Goal: Entertainment & Leisure: Consume media (video, audio)

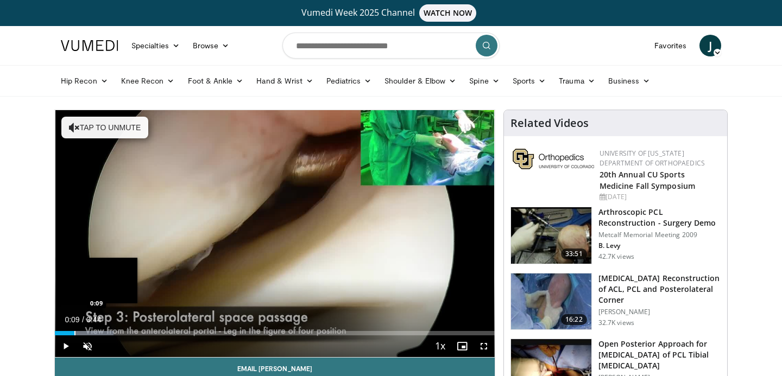
click at [74, 333] on div "Progress Bar" at bounding box center [74, 333] width 1 height 4
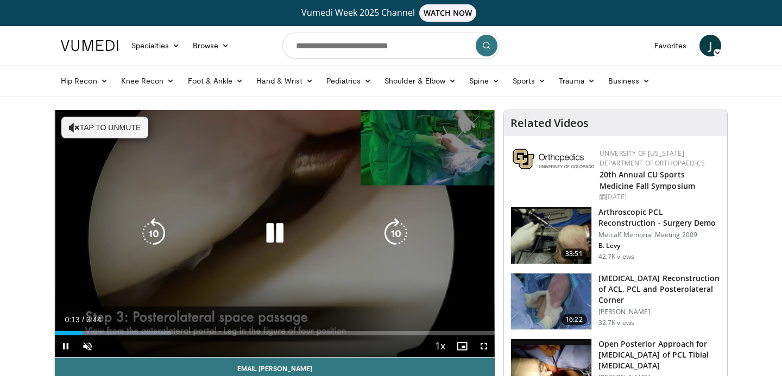
click at [99, 134] on button "Tap to unmute" at bounding box center [104, 128] width 87 height 22
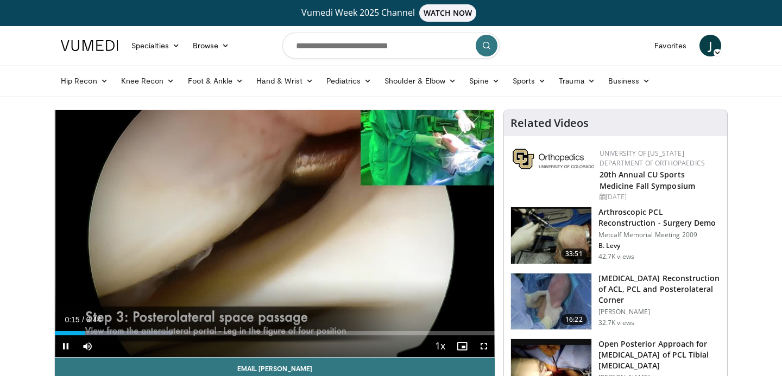
click at [128, 337] on div "Current Time 0:15 / Duration 3:44 Pause Skip Backward Skip Forward Mute Loaded …" at bounding box center [275, 347] width 440 height 22
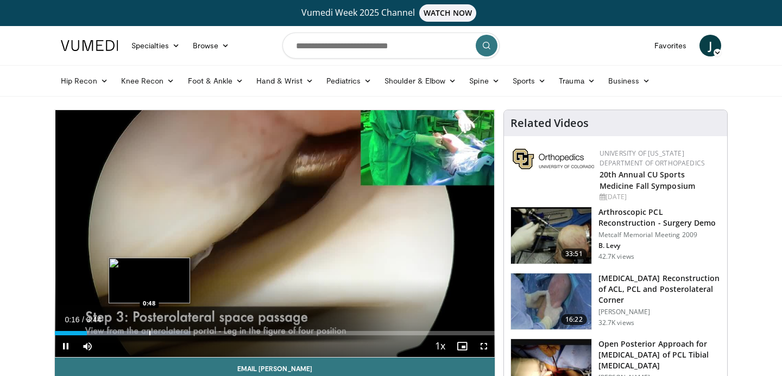
click at [149, 330] on div "Loaded : 30.87% 0:16 0:48" at bounding box center [275, 330] width 440 height 10
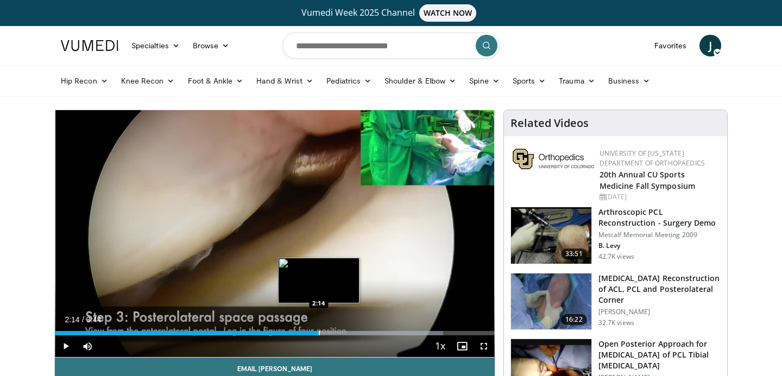
click at [319, 333] on div "Progress Bar" at bounding box center [319, 333] width 1 height 4
click at [328, 333] on div "Progress Bar" at bounding box center [328, 333] width 1 height 4
click at [331, 333] on div "Progress Bar" at bounding box center [330, 333] width 1 height 4
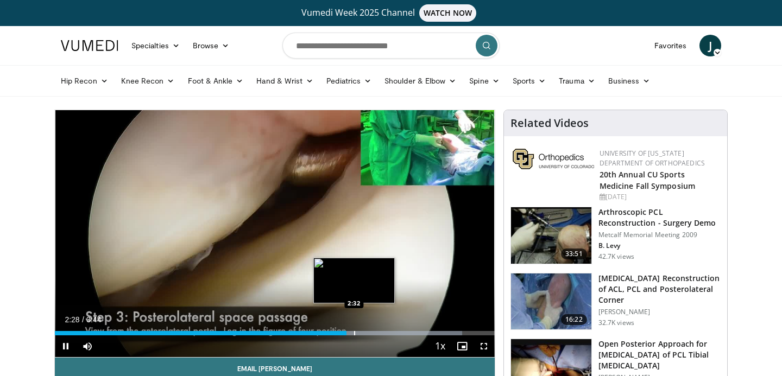
click at [354, 332] on div "Progress Bar" at bounding box center [354, 333] width 1 height 4
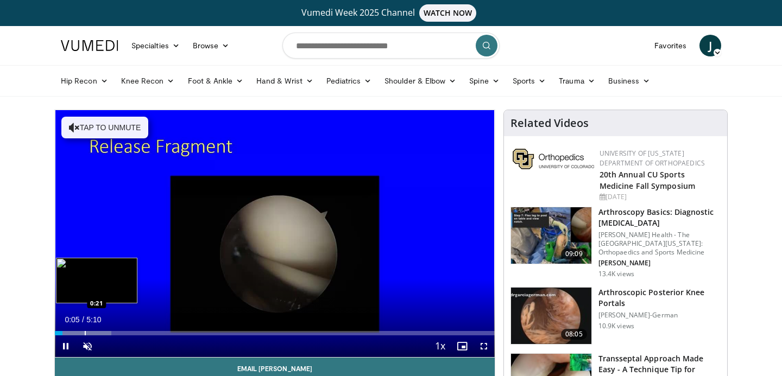
click at [85, 331] on div "Loaded : 12.87% 0:05 0:21" at bounding box center [275, 330] width 440 height 10
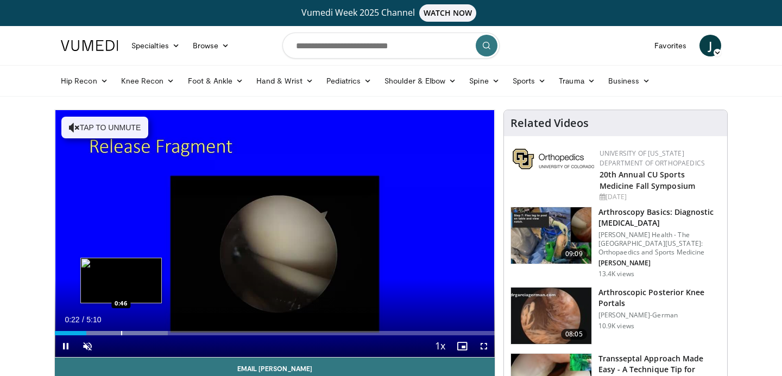
click at [121, 332] on div "Progress Bar" at bounding box center [121, 333] width 1 height 4
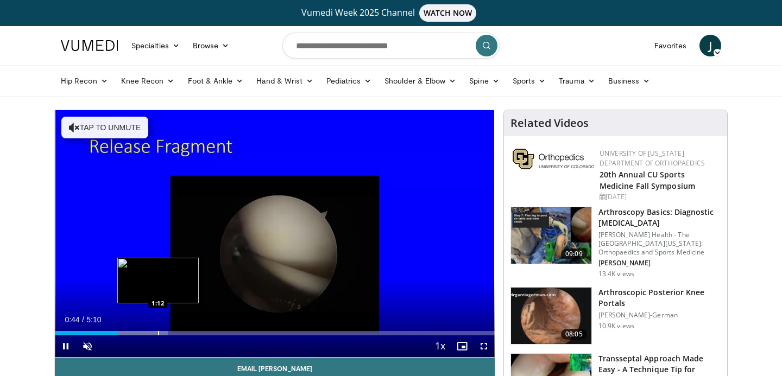
click at [159, 333] on div "Progress Bar" at bounding box center [158, 333] width 1 height 4
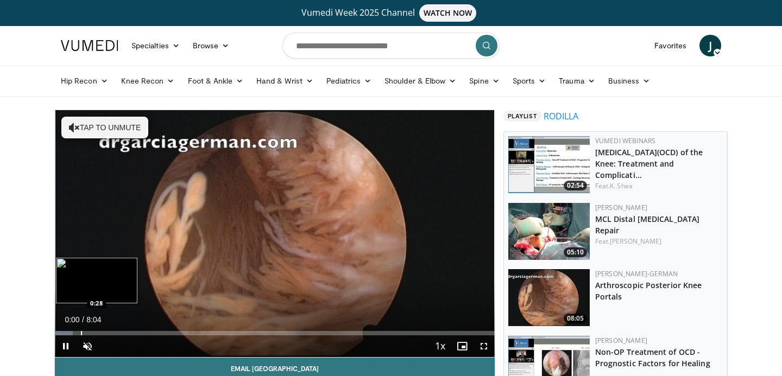
click at [80, 329] on div "Loaded : 4.08% 0:00 0:28" at bounding box center [275, 330] width 440 height 10
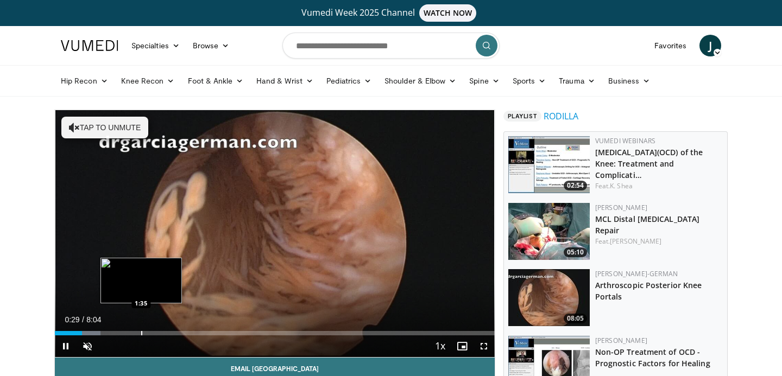
click at [141, 331] on div "Progress Bar" at bounding box center [141, 333] width 1 height 4
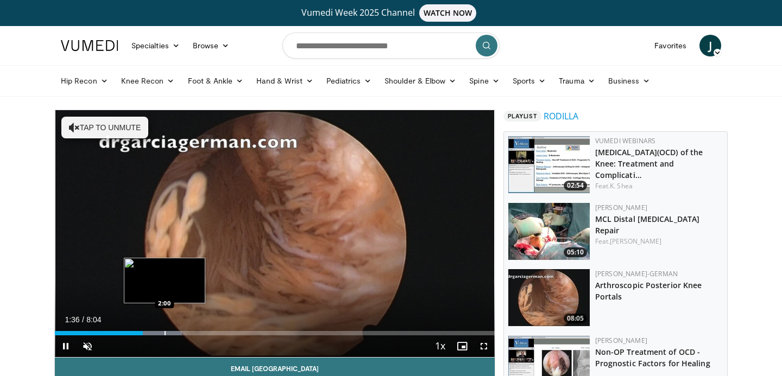
click at [164, 329] on div "Loaded : 28.92% 1:36 2:00" at bounding box center [275, 330] width 440 height 10
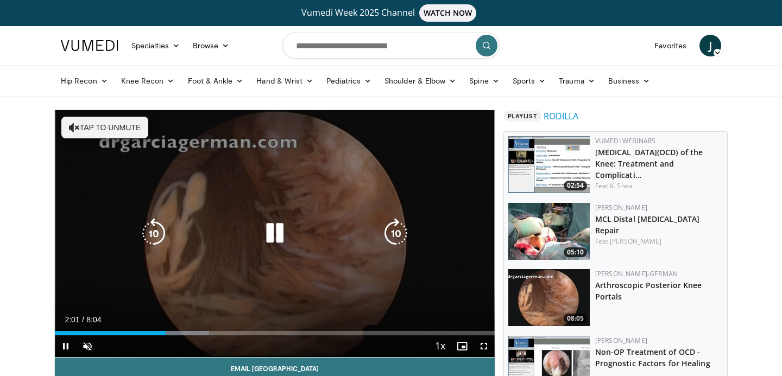
click at [275, 233] on icon "Video Player" at bounding box center [275, 233] width 30 height 30
click at [133, 134] on button "Tap to unmute" at bounding box center [104, 128] width 87 height 22
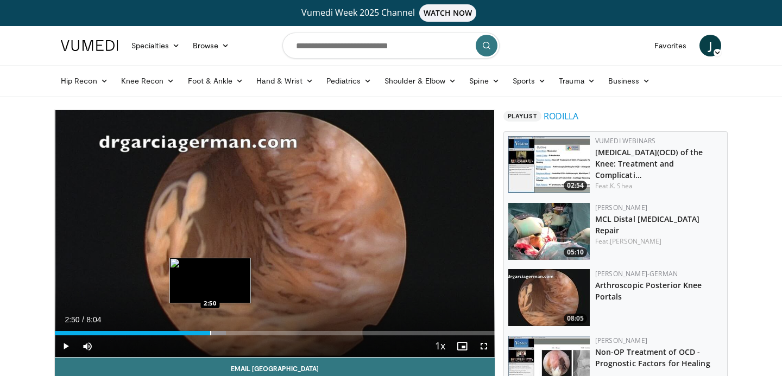
click at [210, 331] on div "Loaded : 38.91% 2:50 2:50" at bounding box center [275, 333] width 440 height 4
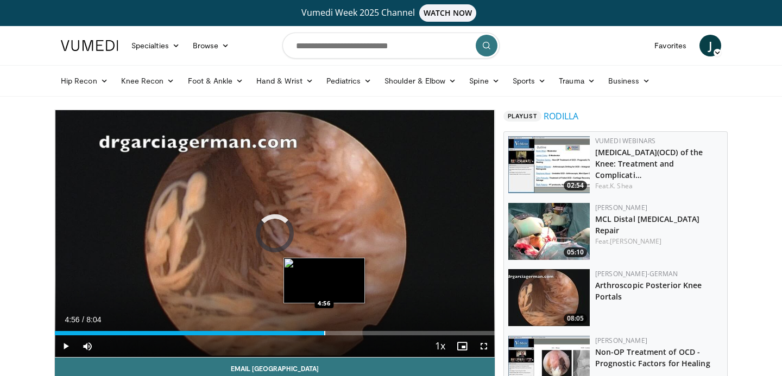
click at [324, 327] on div "Loaded : 47.50% 2:54 4:56" at bounding box center [275, 330] width 440 height 10
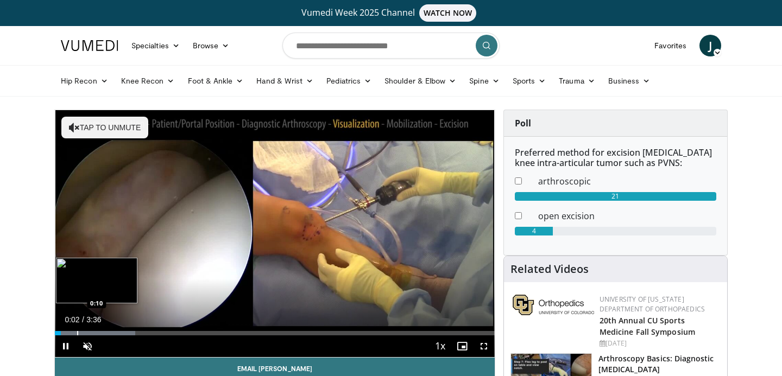
click at [77, 329] on div "Loaded : 18.31% 0:03 0:10" at bounding box center [275, 330] width 440 height 10
click at [110, 333] on div "Progress Bar" at bounding box center [110, 333] width 1 height 4
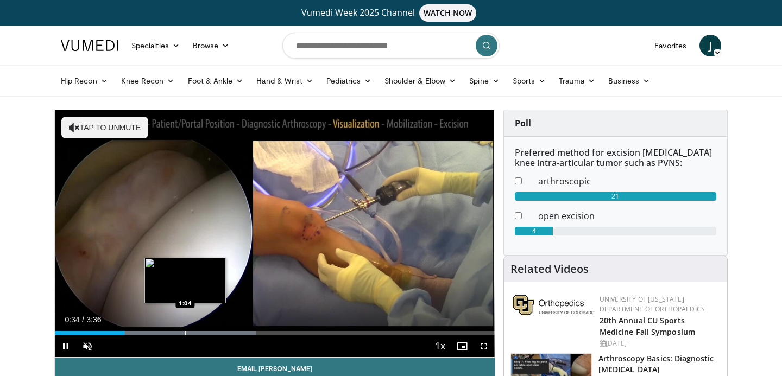
click at [185, 335] on div "Progress Bar" at bounding box center [185, 333] width 1 height 4
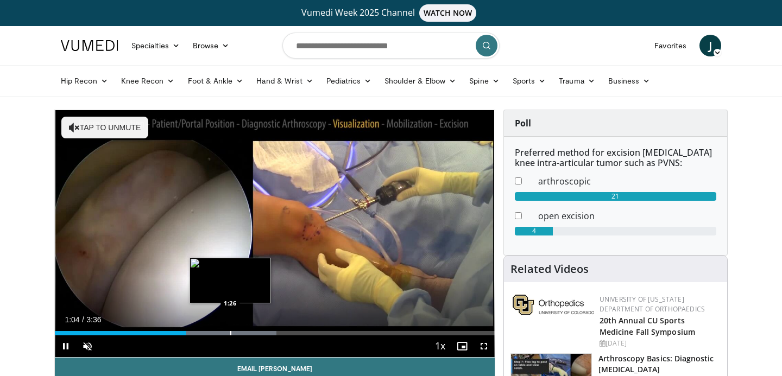
click at [235, 329] on div "Loaded : 50.41% 1:04 1:26" at bounding box center [275, 330] width 440 height 10
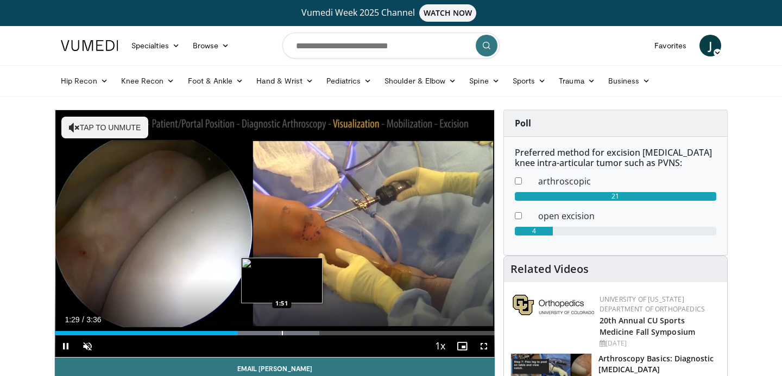
click at [282, 331] on div "Progress Bar" at bounding box center [282, 333] width 1 height 4
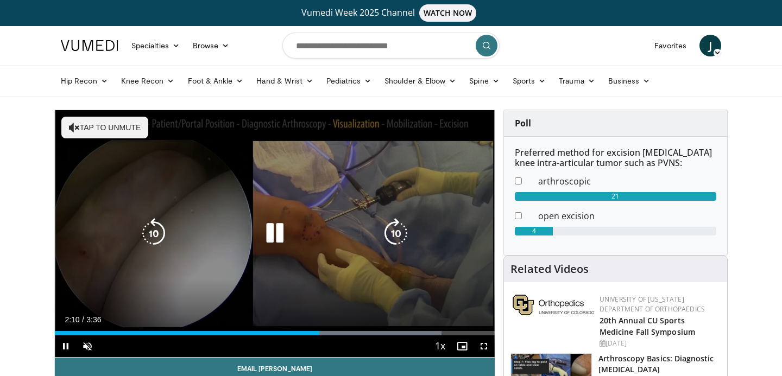
click at [113, 125] on button "Tap to unmute" at bounding box center [104, 128] width 87 height 22
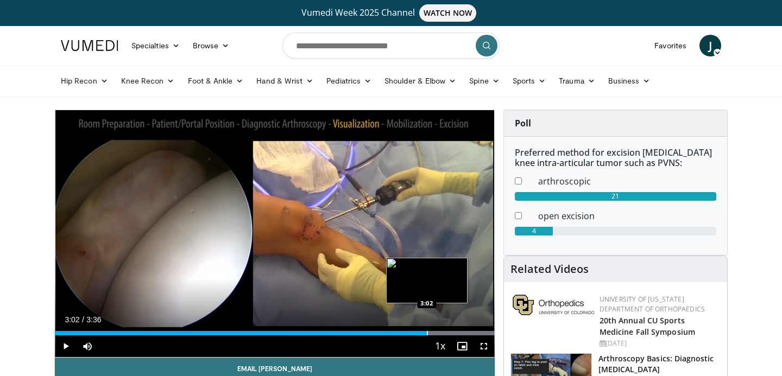
click at [426, 330] on div "Loaded : 100.00% 3:02 3:02" at bounding box center [275, 330] width 440 height 10
